Goal: Task Accomplishment & Management: Manage account settings

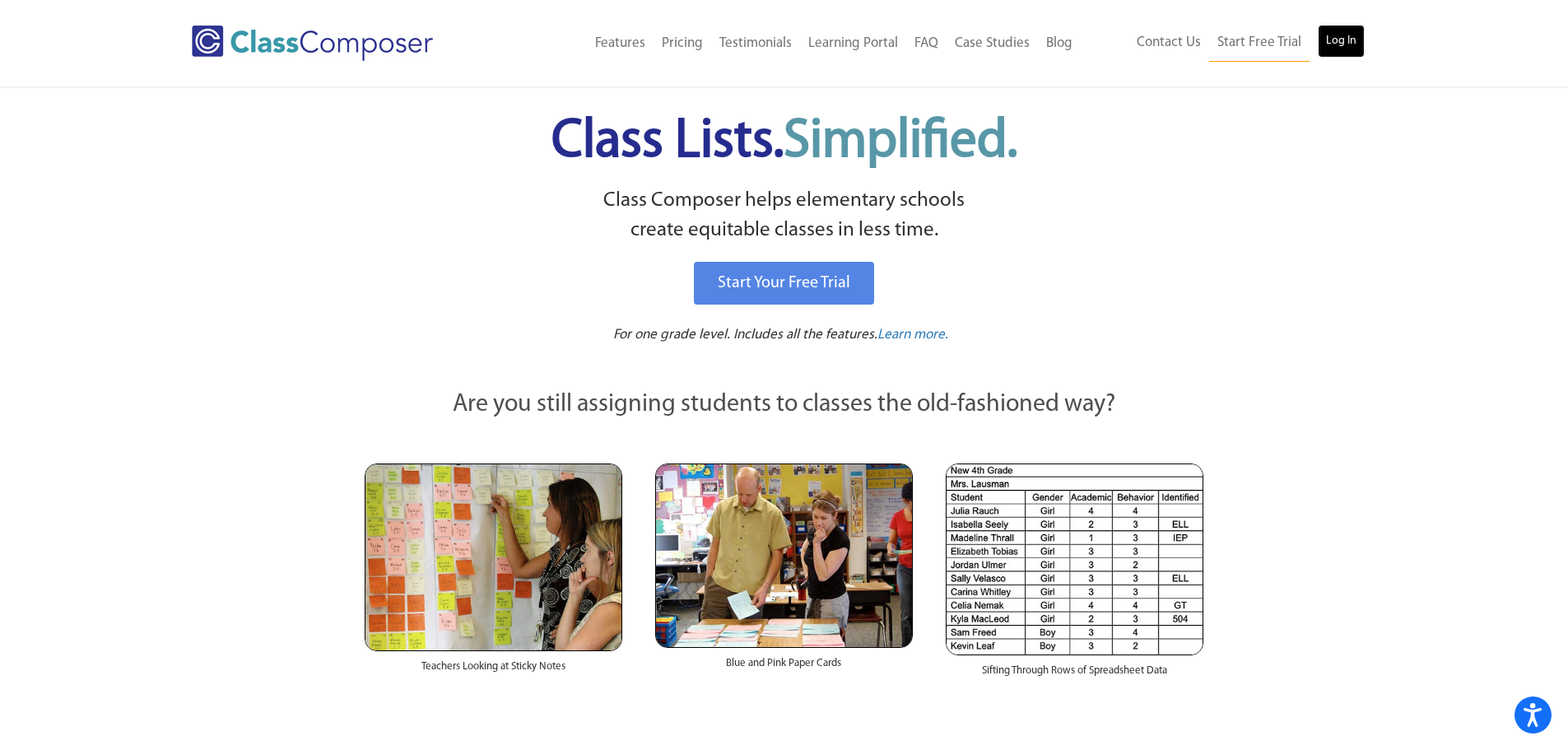
click at [1333, 43] on link "Log In" at bounding box center [1340, 41] width 47 height 33
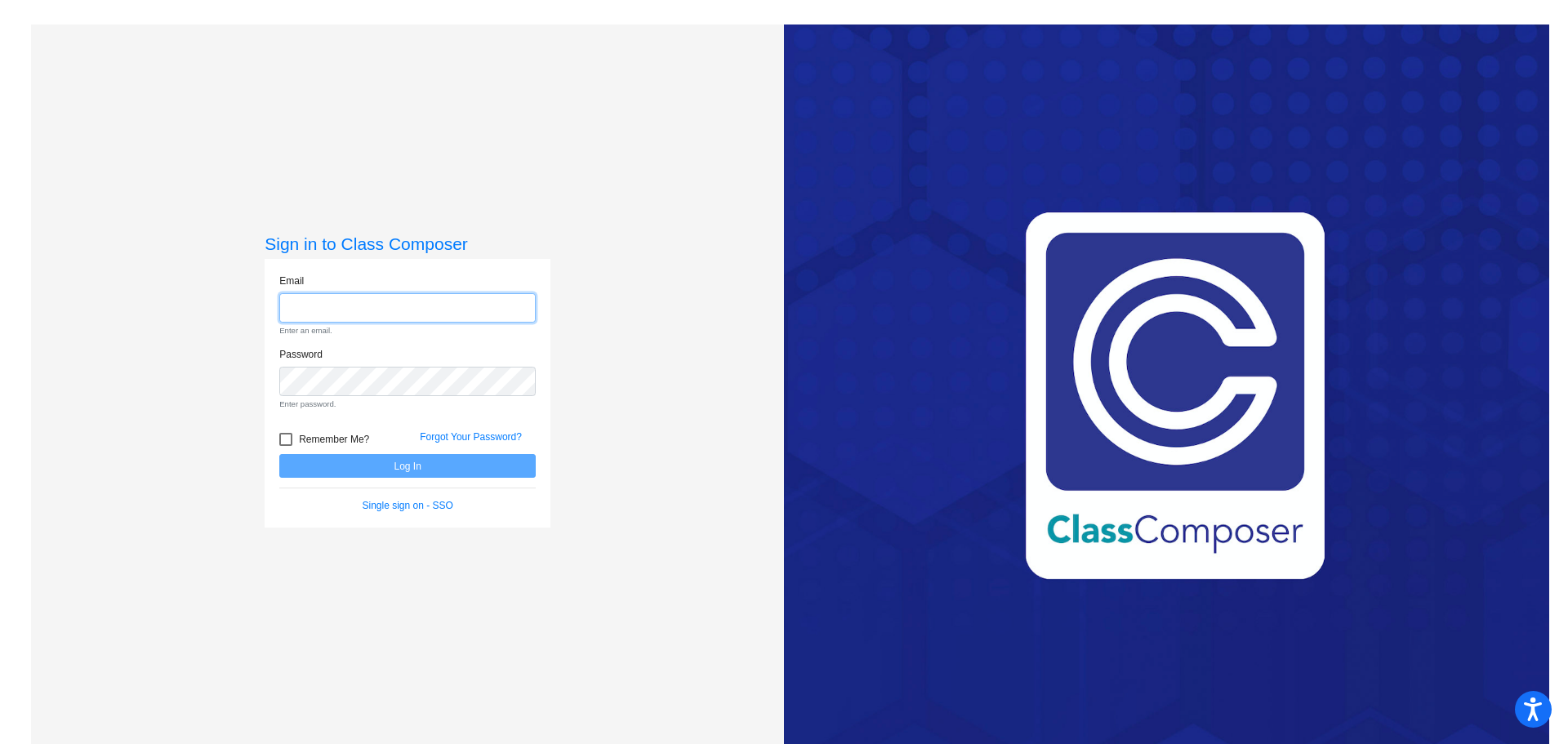
type input "[EMAIL_ADDRESS][DOMAIN_NAME]"
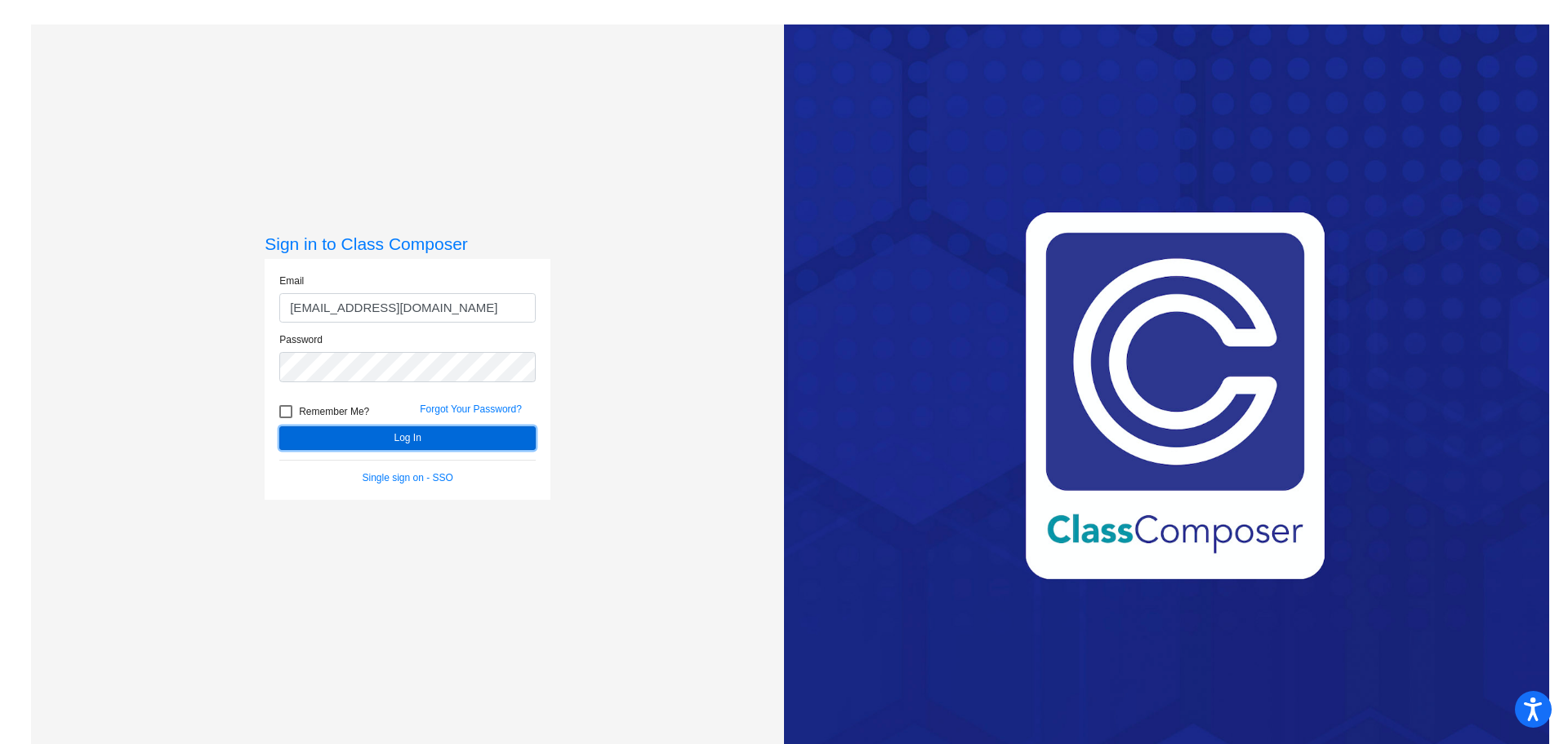
click at [396, 441] on button "Log In" at bounding box center [407, 438] width 256 height 24
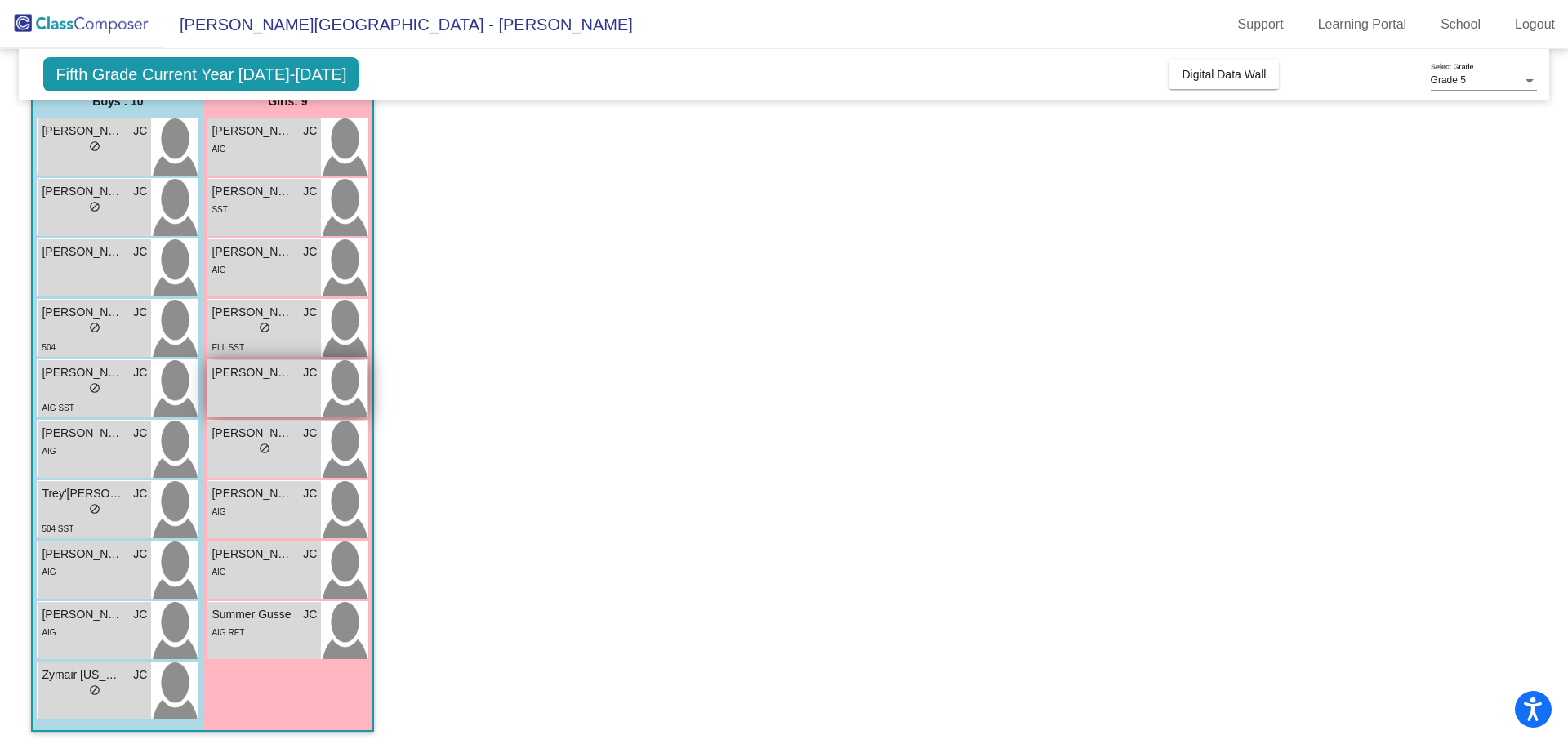
scroll to position [148, 0]
